Goal: Find specific page/section: Find specific page/section

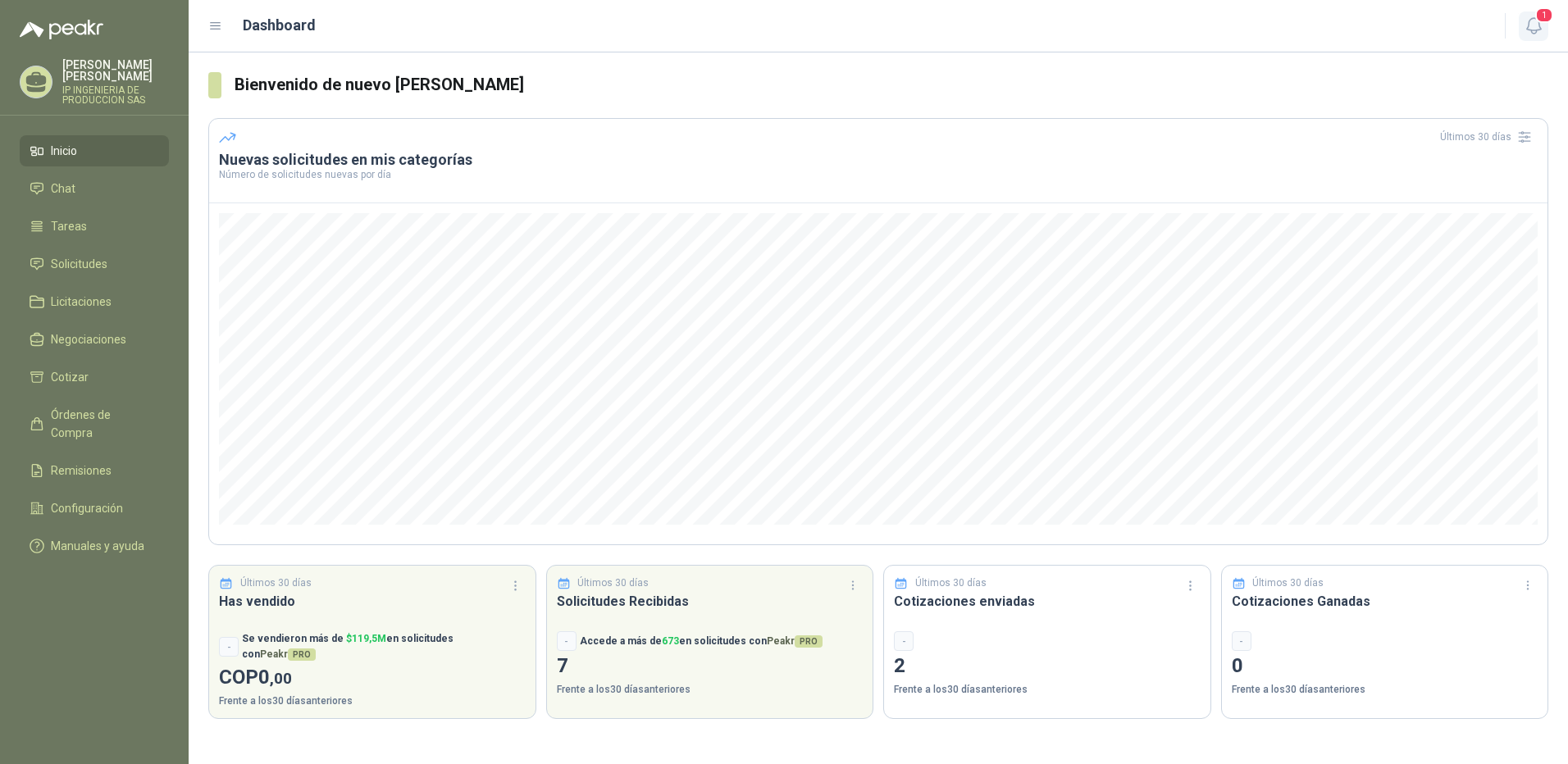
click at [1547, 22] on span "1" at bounding box center [1545, 16] width 19 height 16
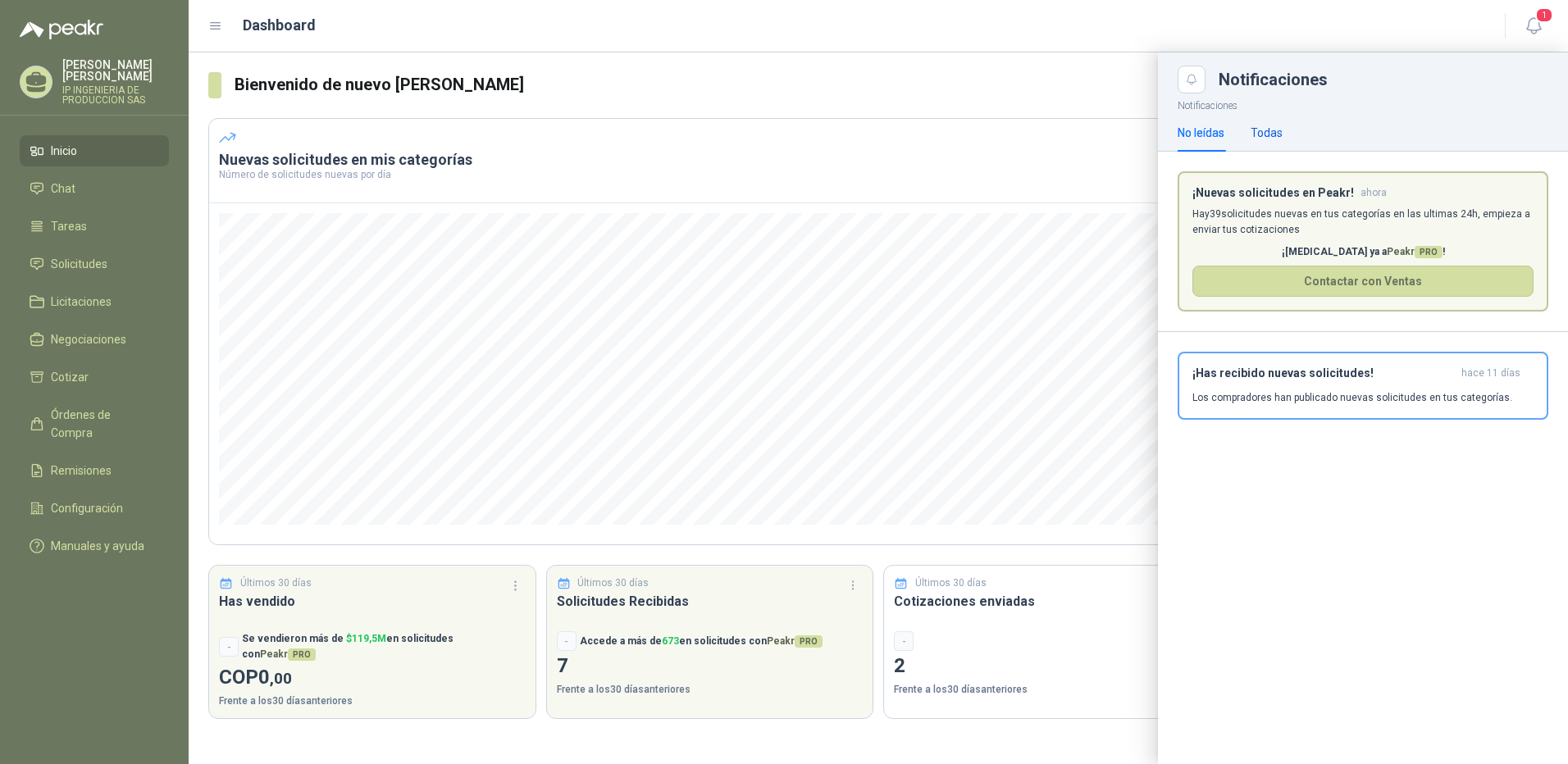
click at [1262, 133] on div "Todas" at bounding box center [1267, 133] width 32 height 19
